Goal: Task Accomplishment & Management: Manage account settings

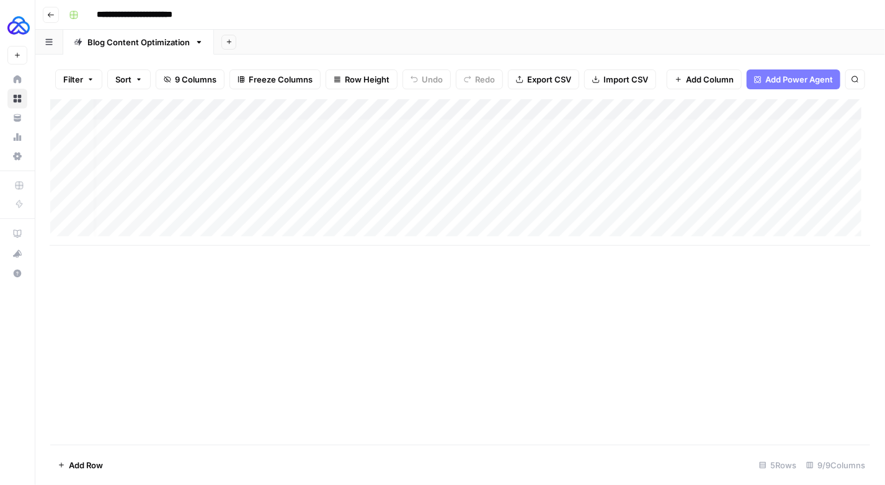
scroll to position [0, 7]
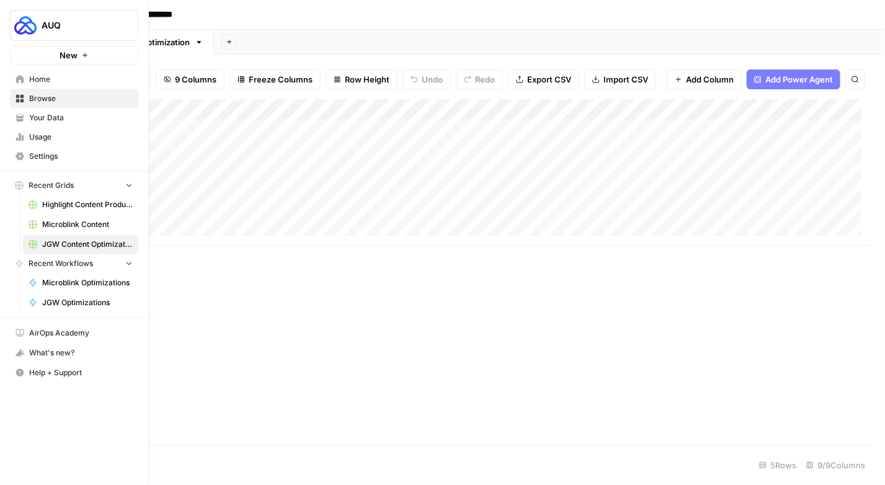
click at [19, 79] on icon at bounding box center [20, 79] width 8 height 8
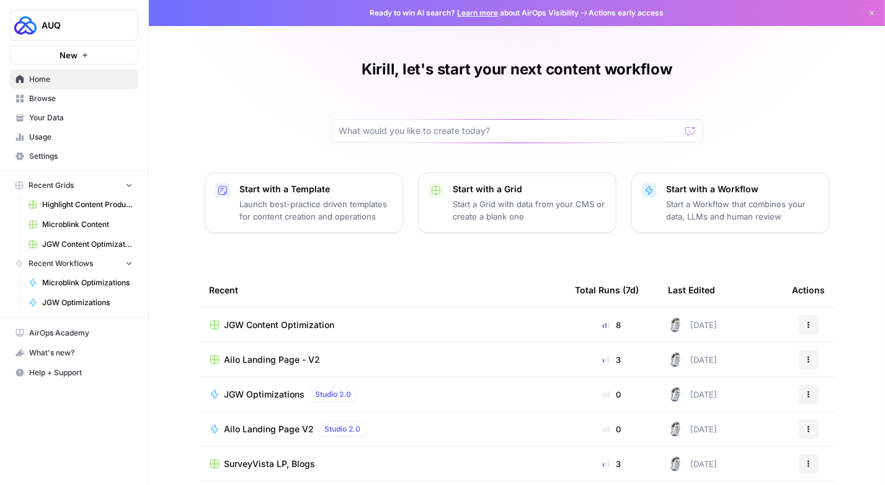
click at [58, 154] on span "Settings" at bounding box center [81, 156] width 104 height 11
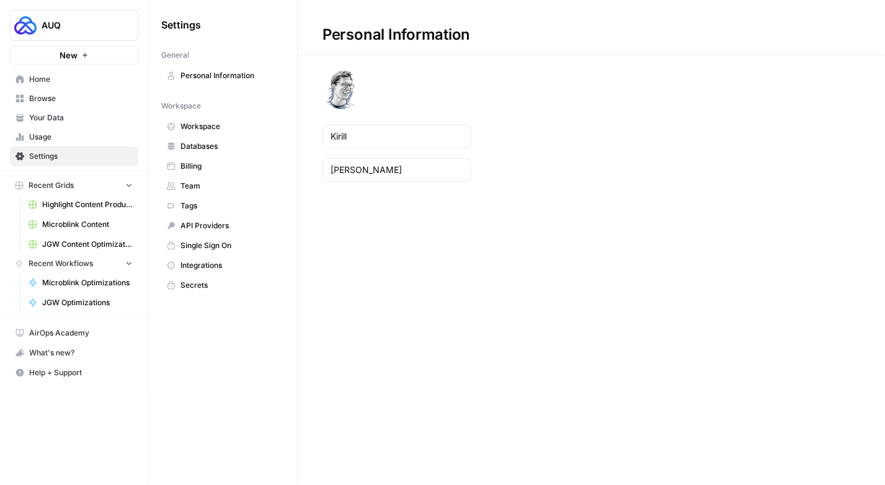
click at [203, 255] on link "Integrations" at bounding box center [222, 265] width 123 height 20
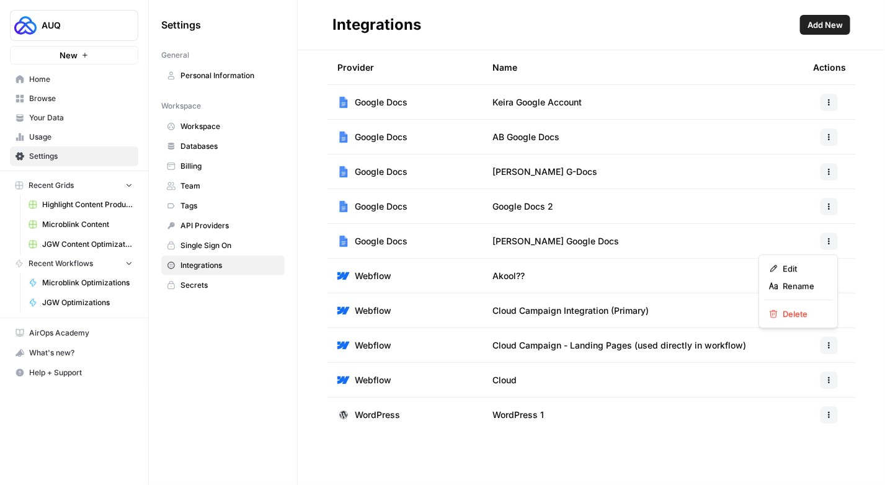
click at [828, 239] on icon "button" at bounding box center [828, 240] width 7 height 7
click at [795, 267] on span "Edit" at bounding box center [802, 268] width 40 height 12
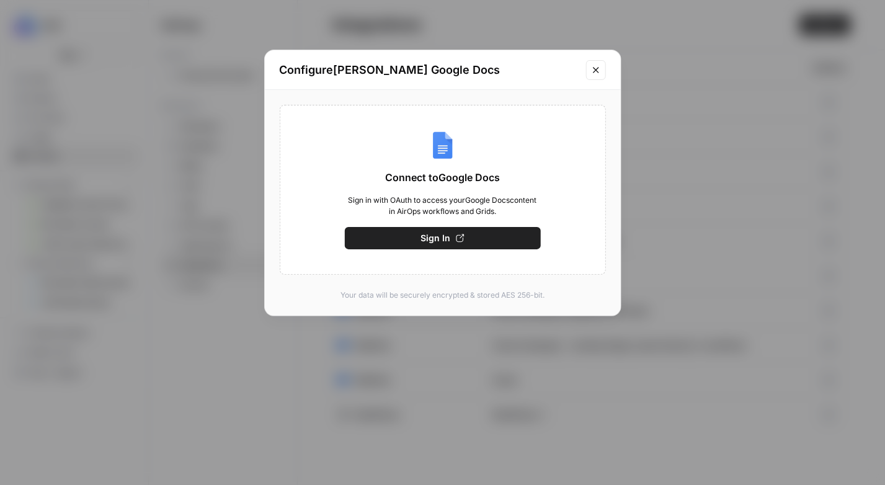
click at [598, 73] on icon "Close modal" at bounding box center [596, 70] width 10 height 10
